Goal: Find specific page/section: Find specific page/section

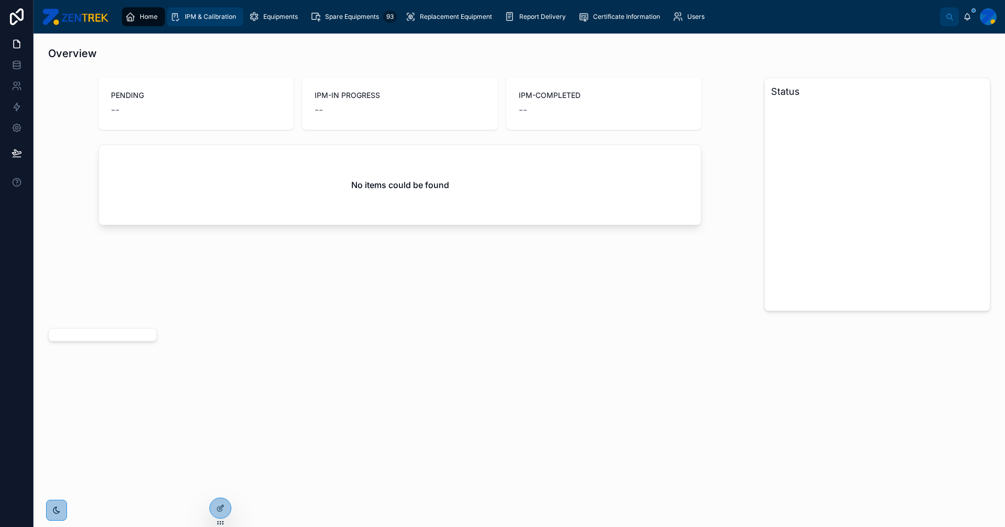
click at [211, 14] on span "IPM & Calibration" at bounding box center [210, 17] width 51 height 8
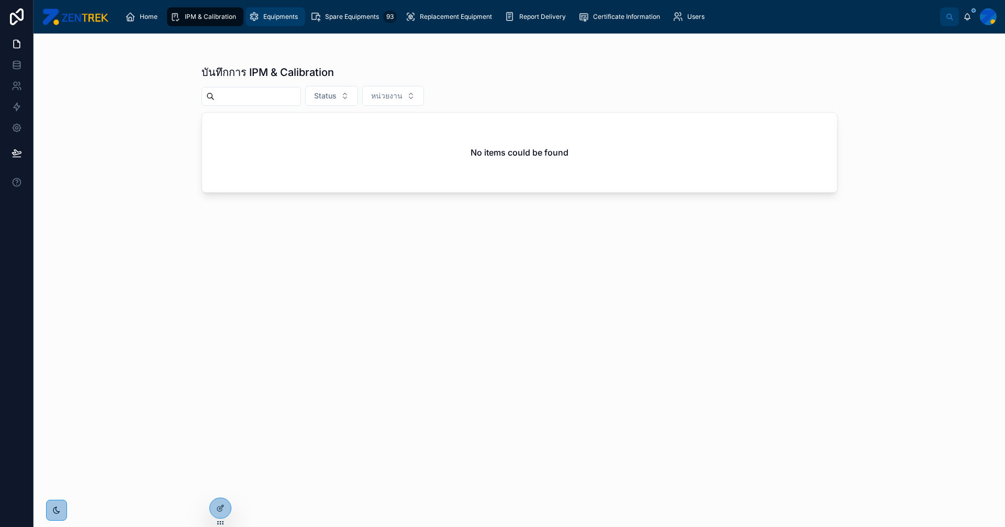
click at [284, 10] on div "Equipments" at bounding box center [275, 16] width 53 height 17
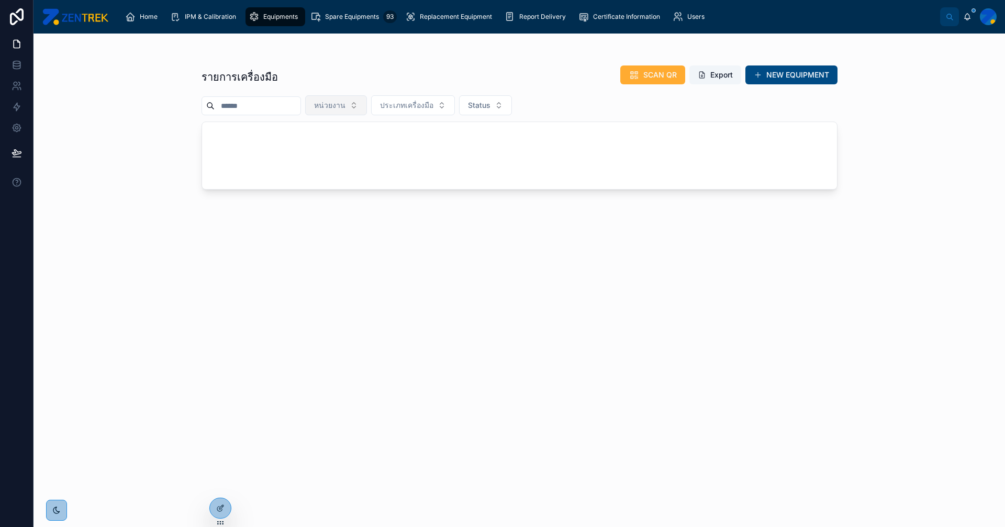
click at [346, 106] on span "หน่วยงาน" at bounding box center [329, 105] width 31 height 10
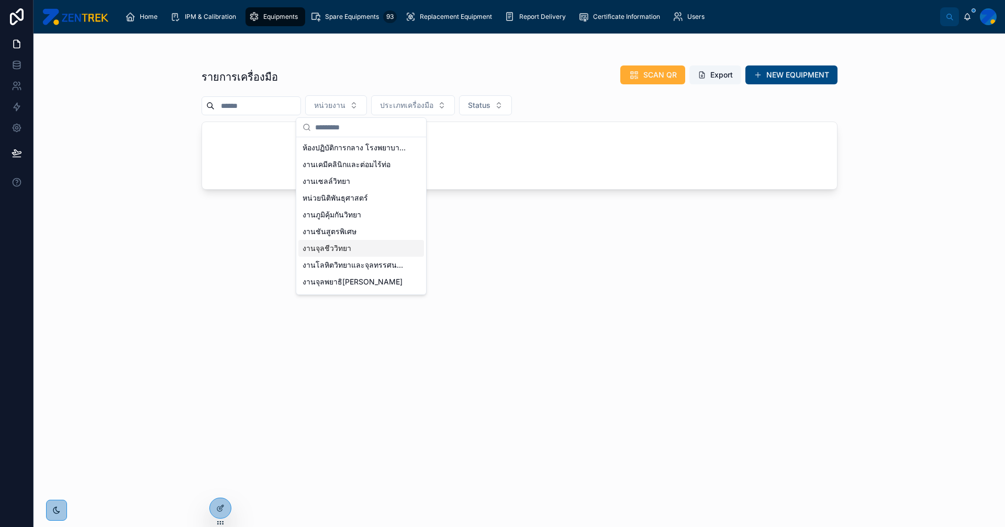
scroll to position [48, 0]
click at [352, 252] on span "งาน[PERSON_NAME]" at bounding box center [339, 250] width 73 height 10
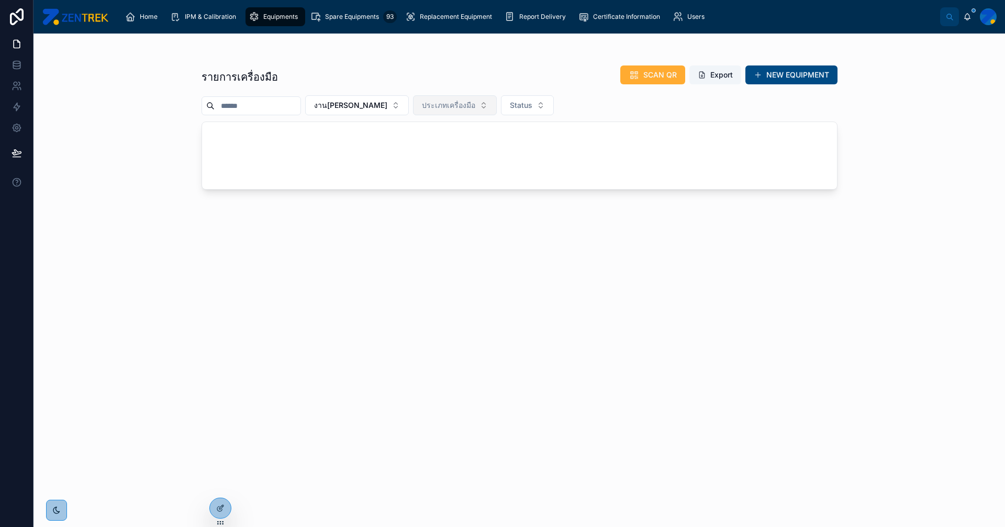
click at [475, 106] on span "ประเภทเครื่องมือ" at bounding box center [448, 105] width 53 height 10
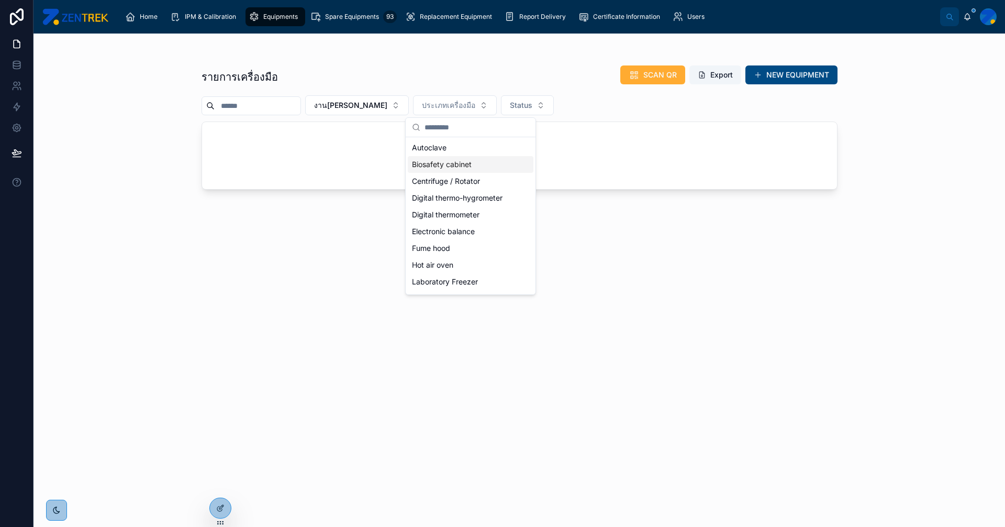
click at [467, 169] on div "Biosafety cabinet" at bounding box center [471, 164] width 126 height 17
click at [687, 244] on div "รายการเครื่องมือ SCAN QR Export NEW EQUIPMENT งานมนุษย์พันธุศาสตร์ Biosafety ca…" at bounding box center [520, 286] width 636 height 455
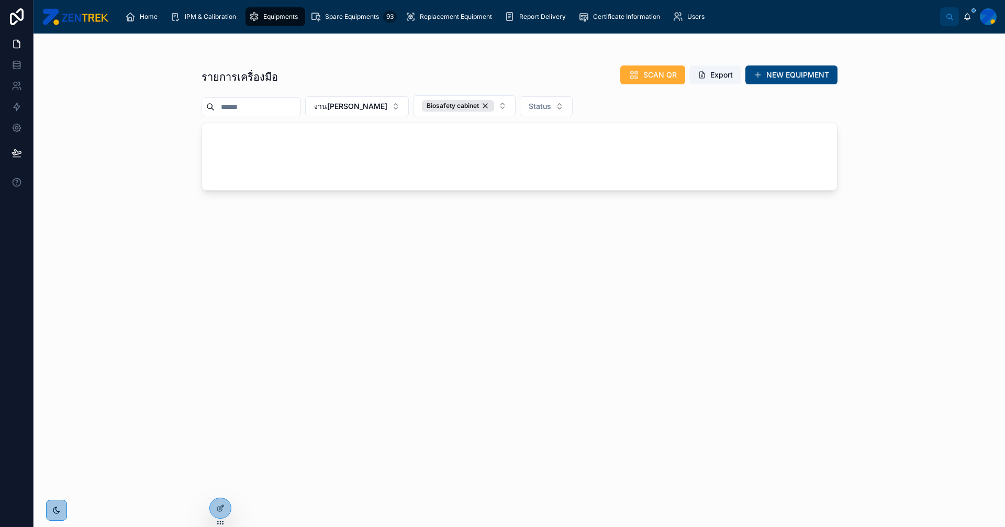
click at [448, 287] on div "รายการเครื่องมือ SCAN QR Export NEW EQUIPMENT งานมนุษย์พันธุศาสตร์ Biosafety ca…" at bounding box center [520, 286] width 636 height 455
click at [984, 18] on div at bounding box center [988, 16] width 17 height 17
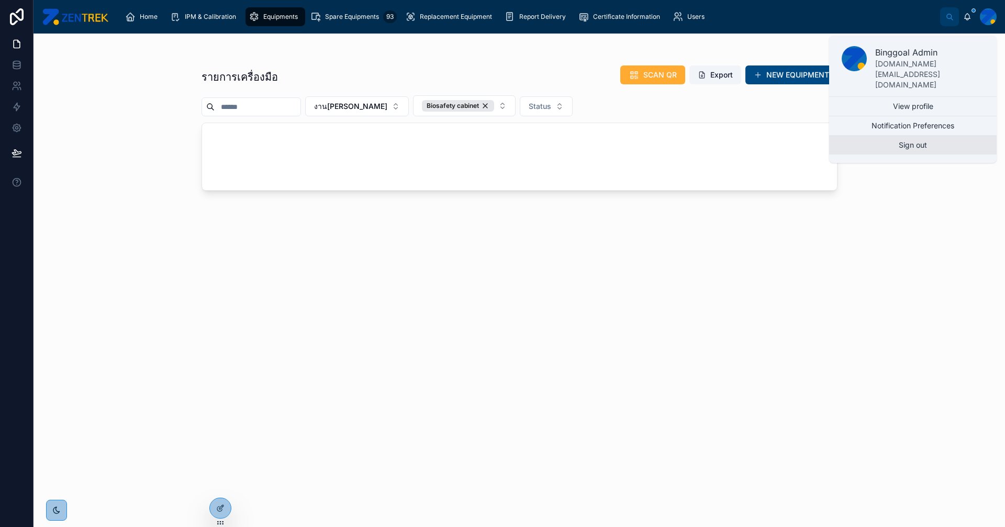
click at [915, 136] on button "Sign out" at bounding box center [913, 145] width 168 height 19
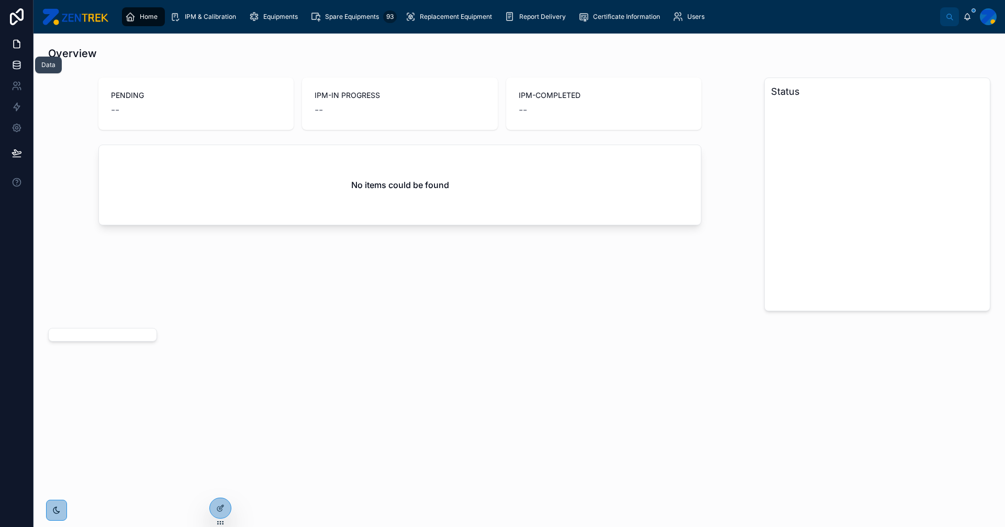
click at [20, 69] on icon at bounding box center [17, 65] width 10 height 10
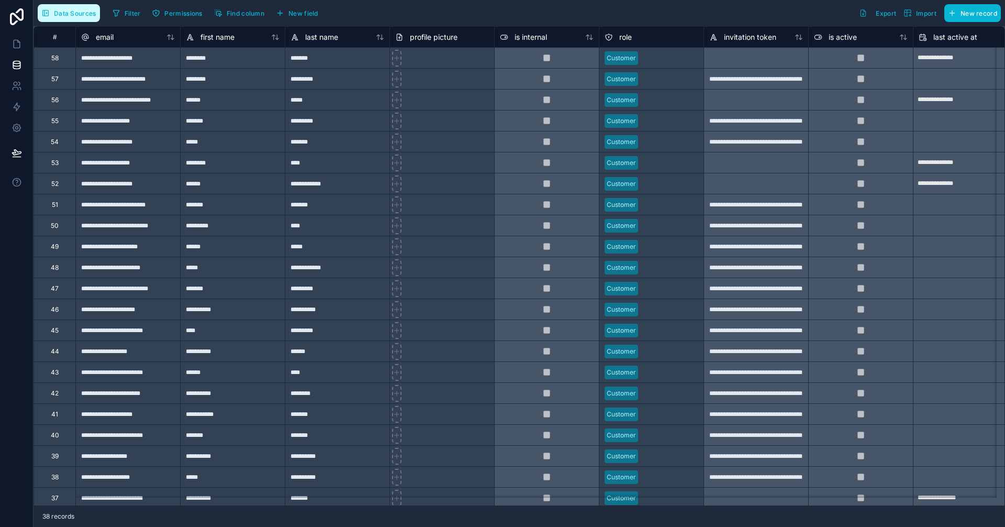
click at [70, 8] on button "Data Sources" at bounding box center [69, 13] width 62 height 18
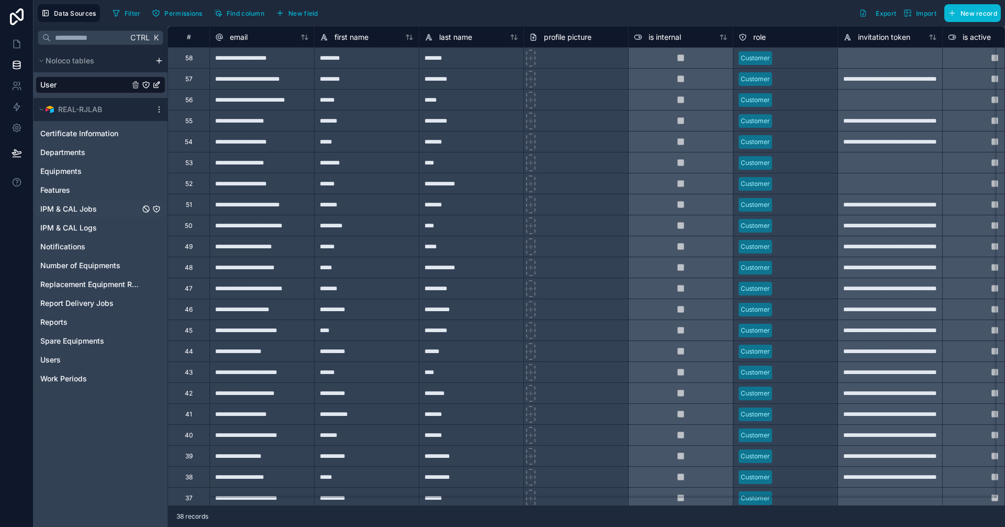
click at [84, 213] on span "IPM & CAL Jobs" at bounding box center [68, 209] width 57 height 10
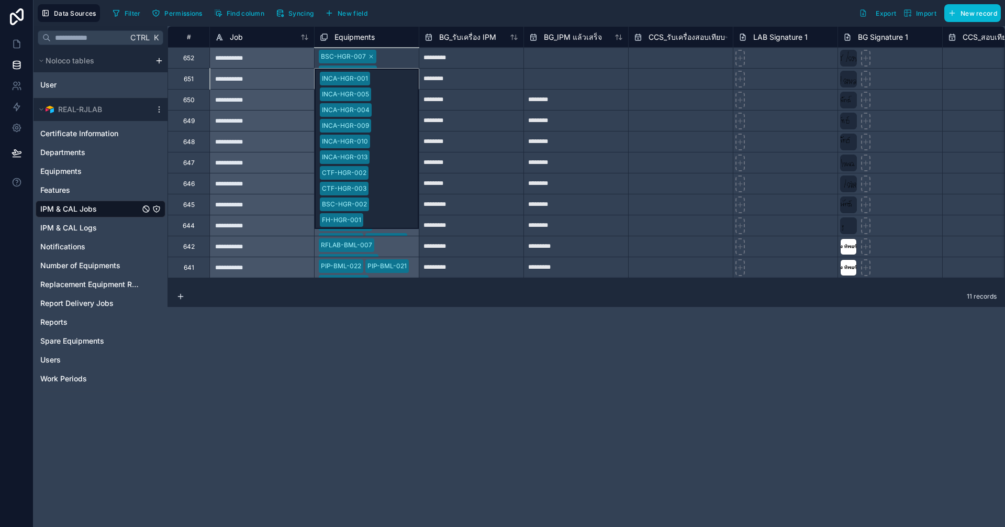
click at [391, 84] on div "INCA-HGR-001 INCA-HGR-005 INCA-HGR-004 INCA-HGR-009 INCA-HGR-010 INCA-HGR-013 C…" at bounding box center [366, 78] width 105 height 21
click at [399, 94] on div "HAO-MIC-001 EBL-MIC-002" at bounding box center [367, 100] width 104 height 20
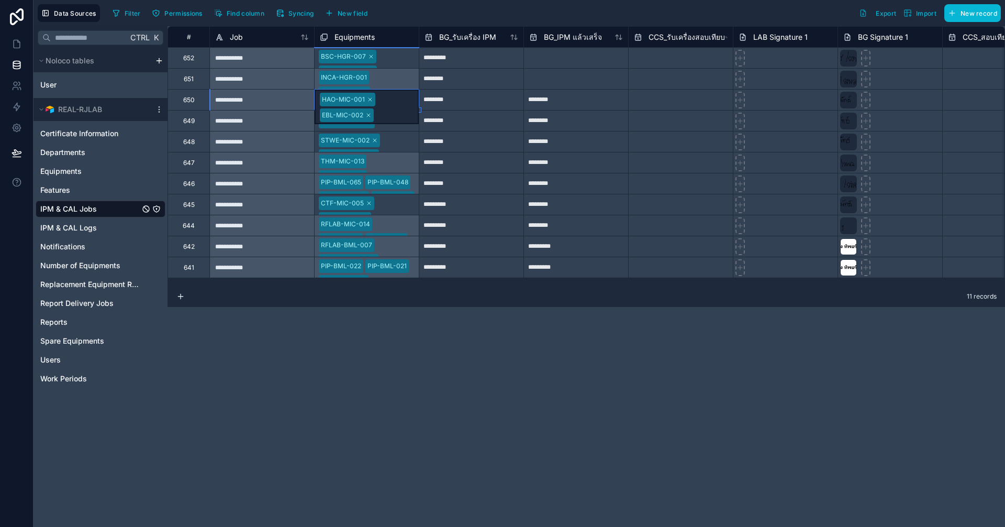
click at [390, 83] on div "INCA-HGR-001 INCA-HGR-005 INCA-HGR-004 INCA-HGR-009 INCA-HGR-010 INCA-HGR-013 C…" at bounding box center [366, 78] width 105 height 21
click at [419, 330] on div "**********" at bounding box center [587, 276] width 838 height 500
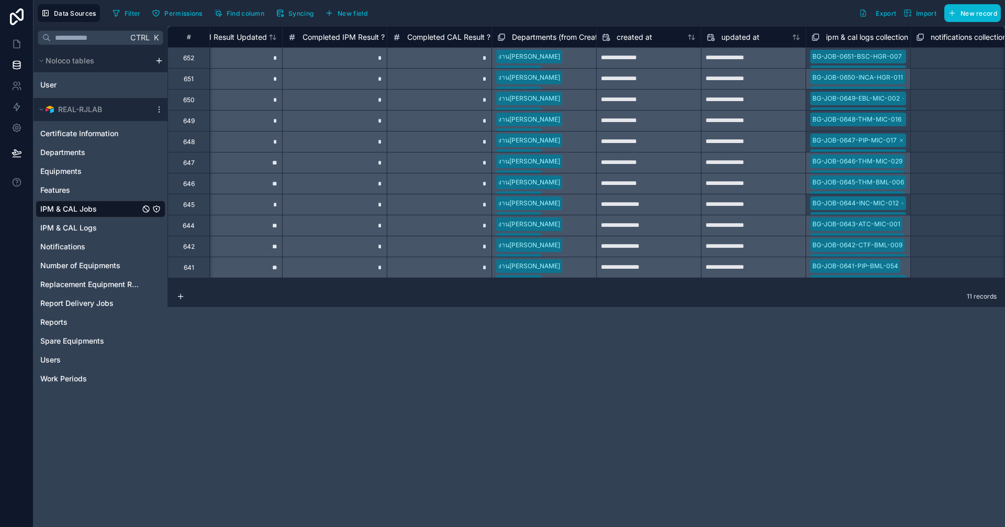
scroll to position [0, 5382]
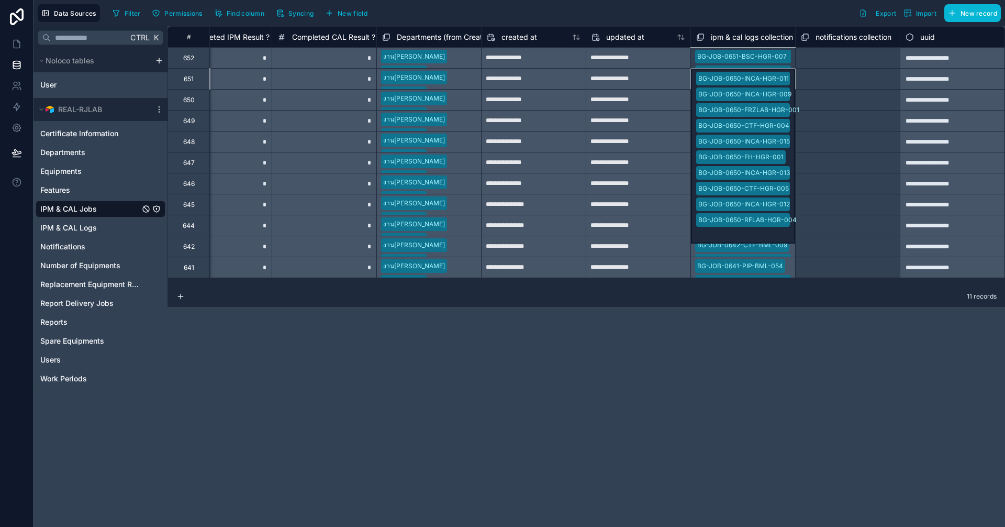
click at [795, 79] on div "BG-JOB-0650-INCA-HGR-011 BG-JOB-0650-INCA-HGR-009 BG-JOB-0650-FRZLAB-HGR-001 BG…" at bounding box center [742, 78] width 105 height 21
click at [772, 231] on div "BG-JOB-0643-ATC-MIC-001 BG-JOB-0643-CTF-MIC-003 BG-JOB-0643-BSC-MIC-005 BG-JOB-…" at bounding box center [742, 225] width 105 height 21
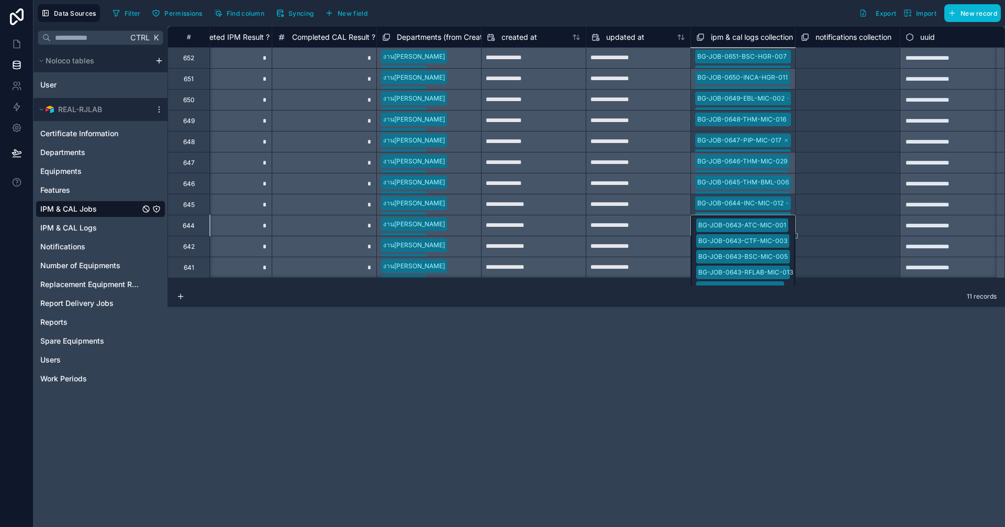
click at [748, 74] on div "BG-JOB-0650-INCA-HGR-011 BG-JOB-0650-INCA-HGR-009 BG-JOB-0650-FRZLAB-HGR-001 BG…" at bounding box center [742, 78] width 105 height 21
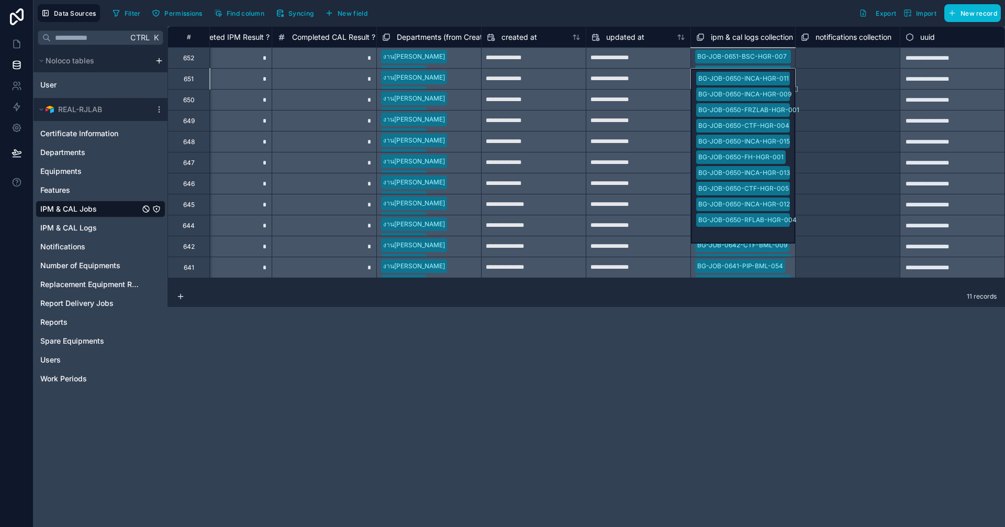
click at [751, 65] on div "BG-JOB-0651-BSC-HGR-007 BG-JOB-0651-WTB-HGR-001" at bounding box center [743, 58] width 104 height 20
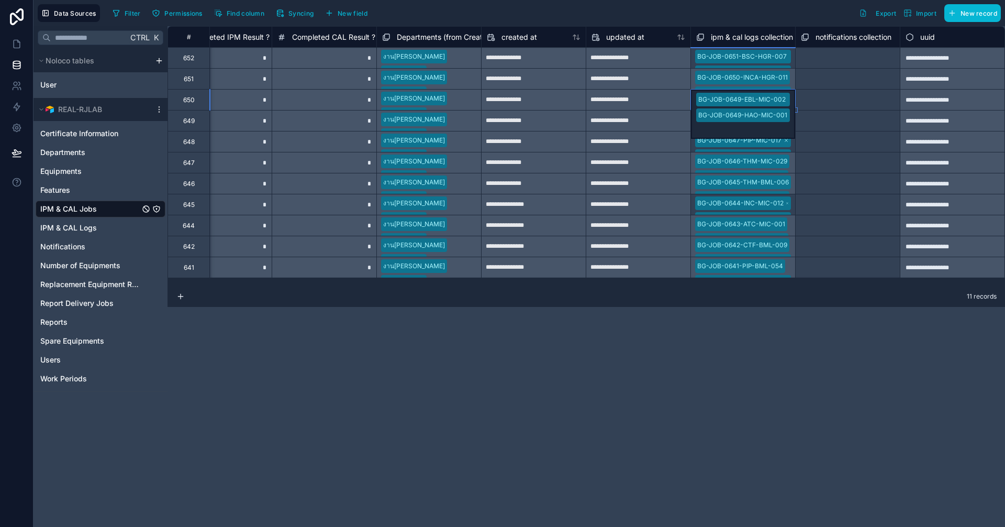
scroll to position [0, 0]
click at [752, 79] on div "BG-JOB-0650-INCA-HGR-011 BG-JOB-0650-INCA-HGR-009 BG-JOB-0650-FRZLAB-HGR-001 BG…" at bounding box center [742, 78] width 105 height 21
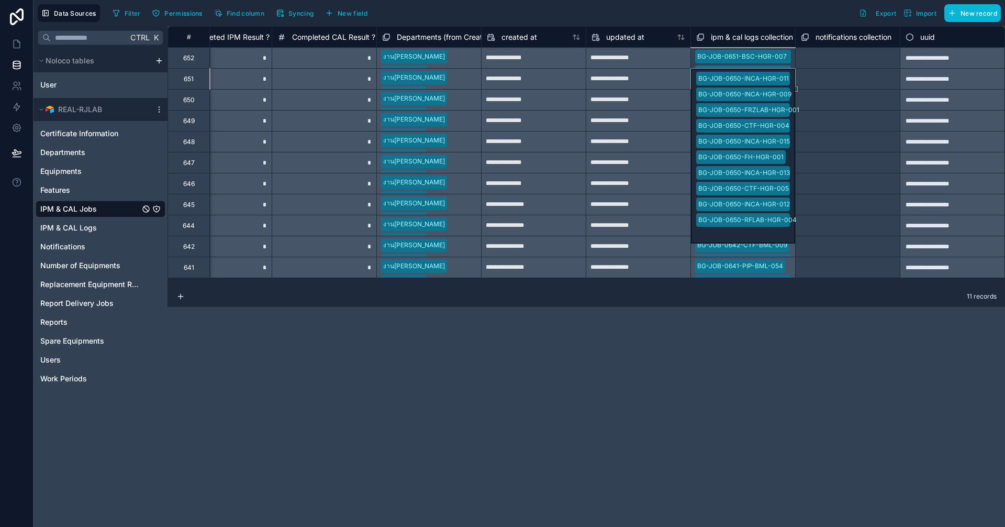
click at [816, 162] on div "Select a notifications collection" at bounding box center [847, 158] width 92 height 8
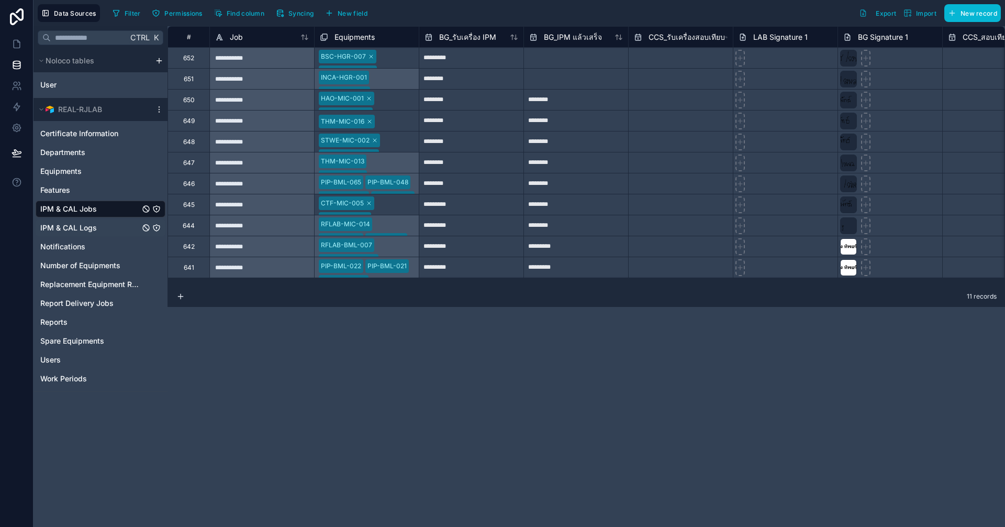
click at [98, 220] on div "IPM & CAL Logs" at bounding box center [101, 227] width 130 height 17
click at [98, 224] on link "IPM & CAL Logs" at bounding box center [89, 227] width 99 height 10
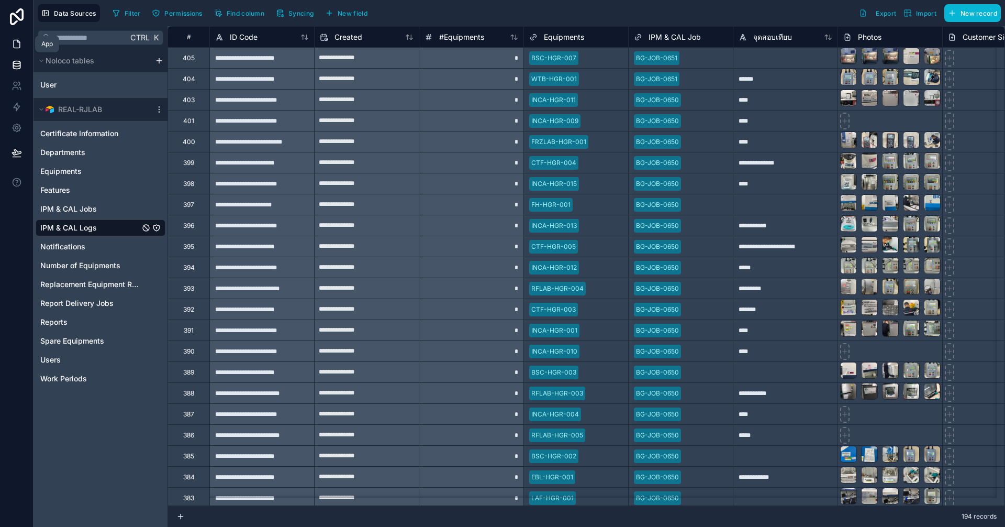
click at [8, 41] on link at bounding box center [16, 44] width 33 height 21
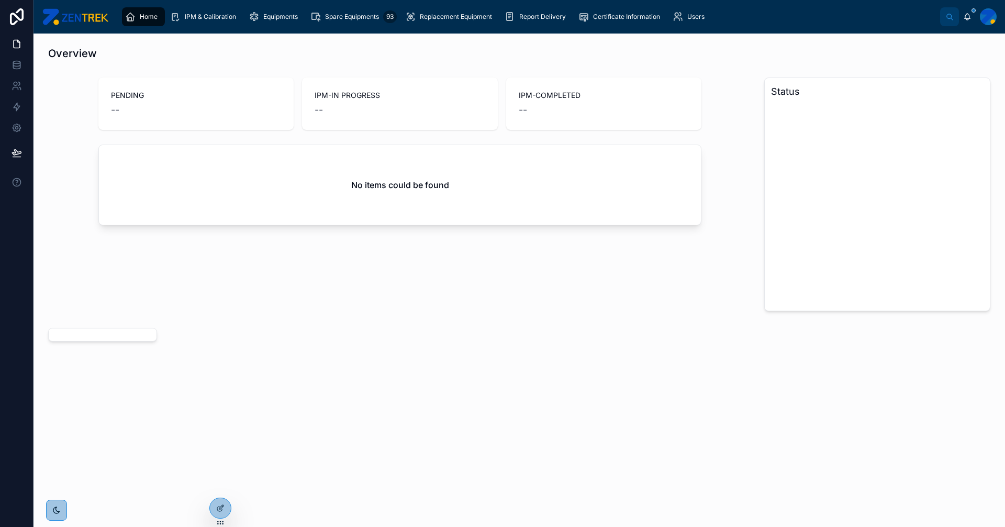
click at [995, 16] on div at bounding box center [988, 16] width 17 height 17
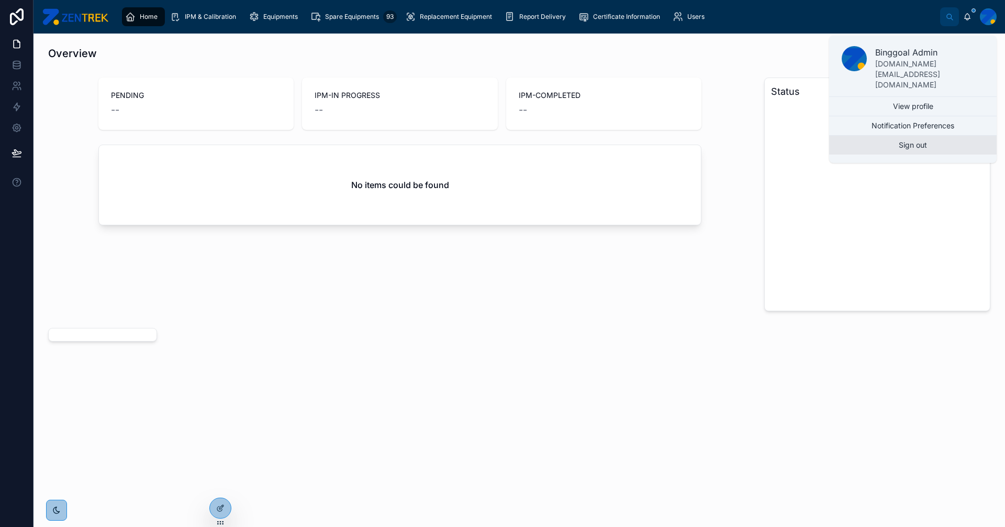
click at [921, 136] on button "Sign out" at bounding box center [913, 145] width 168 height 19
